Goal: Check status

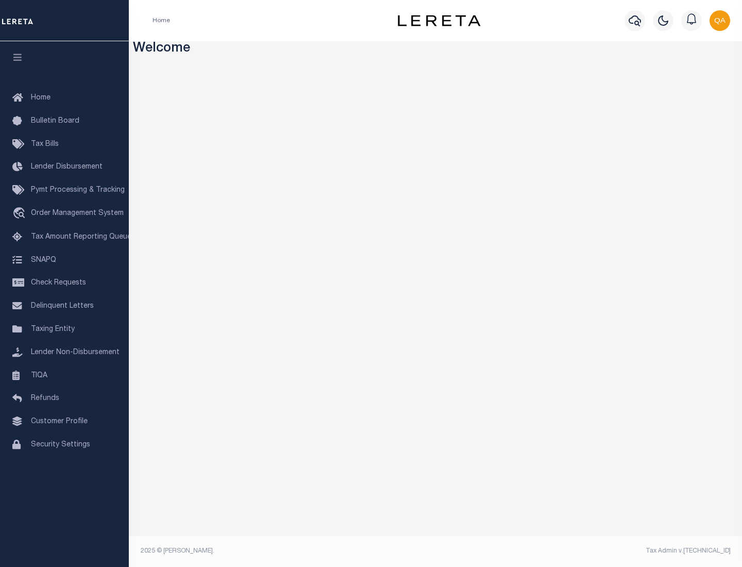
click at [64, 283] on span "Check Requests" at bounding box center [58, 282] width 55 height 7
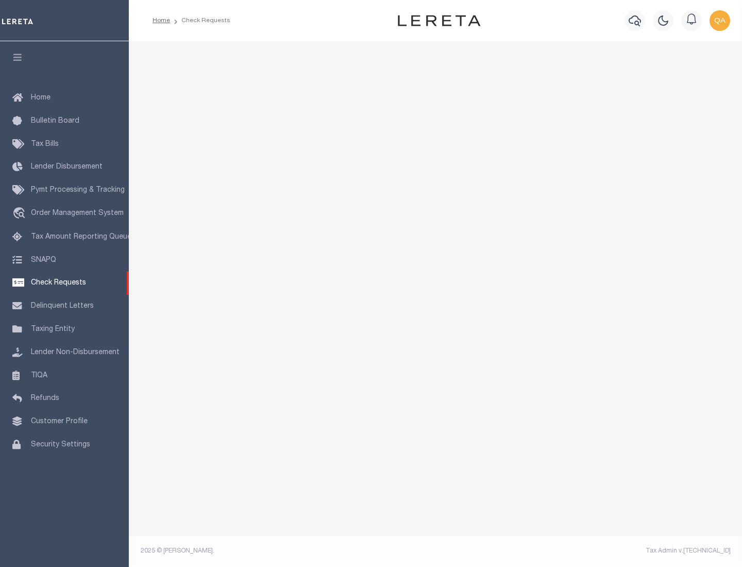
select select "50"
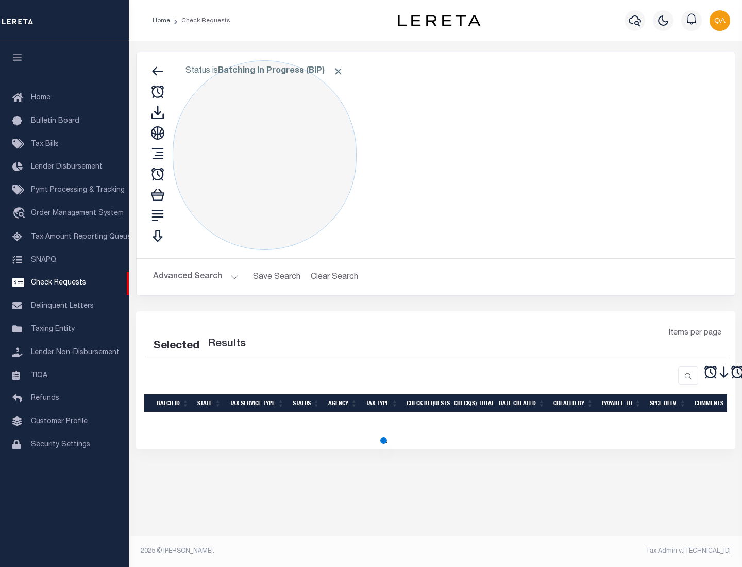
select select "50"
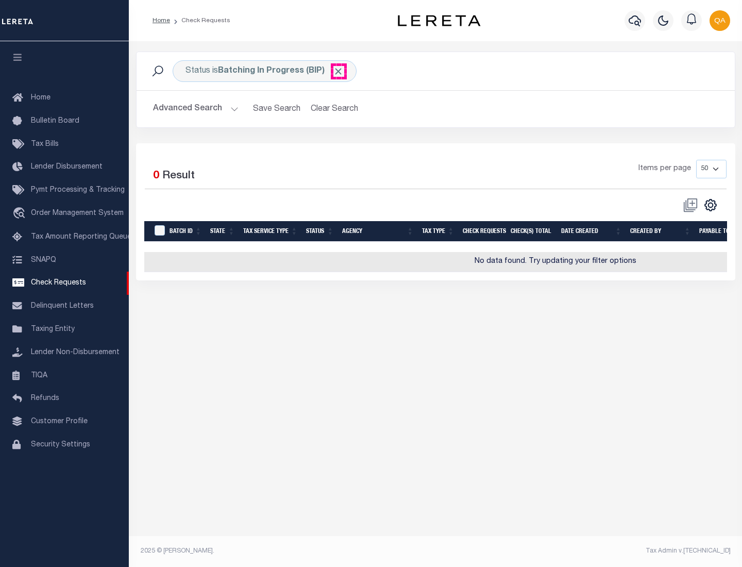
click at [338, 71] on span "Click to Remove" at bounding box center [338, 71] width 11 height 11
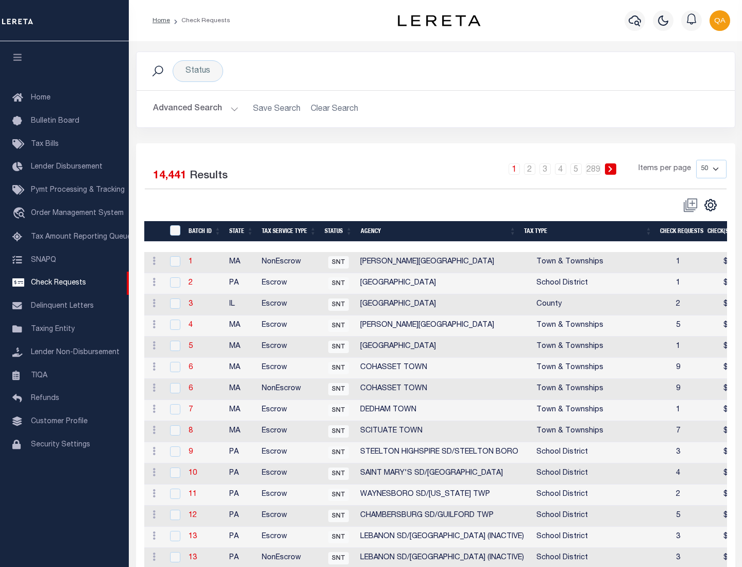
scroll to position [497, 0]
